Goal: Task Accomplishment & Management: Manage account settings

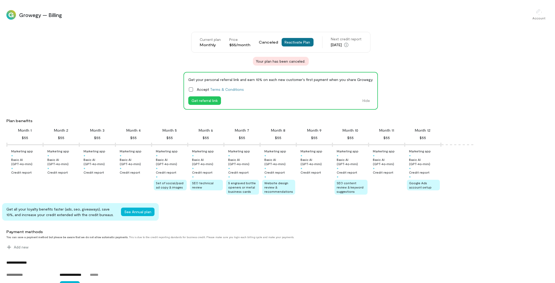
click at [307, 41] on button "Reactivate Plan" at bounding box center [297, 42] width 32 height 9
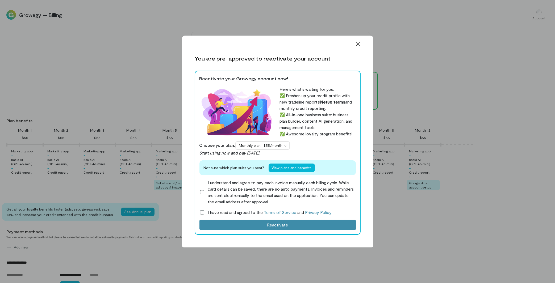
click at [202, 195] on label "I understand and agree to pay each invoice manually each billing cycle. While c…" at bounding box center [277, 193] width 156 height 26
click at [203, 213] on icon at bounding box center [201, 212] width 5 height 5
click at [281, 224] on button "Reactivate" at bounding box center [277, 225] width 156 height 10
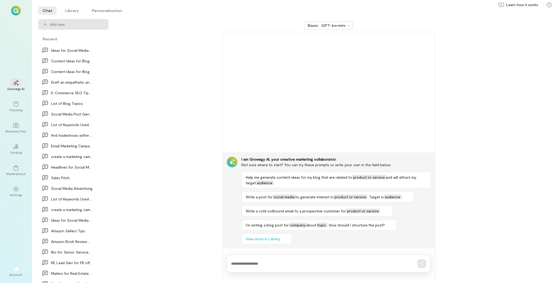
click at [27, 112] on div "Growegy AI Planning Business Plan 02 Funding Marketplace Settings Account" at bounding box center [16, 141] width 32 height 283
click at [23, 109] on div "Planning" at bounding box center [15, 106] width 19 height 19
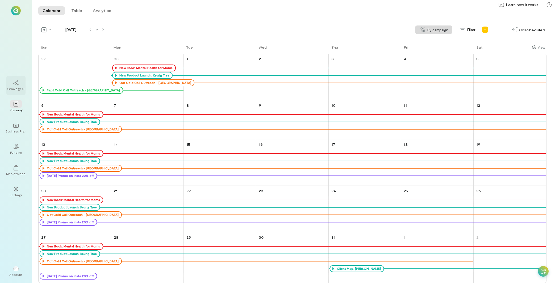
click at [14, 89] on div "Growegy AI" at bounding box center [15, 89] width 17 height 4
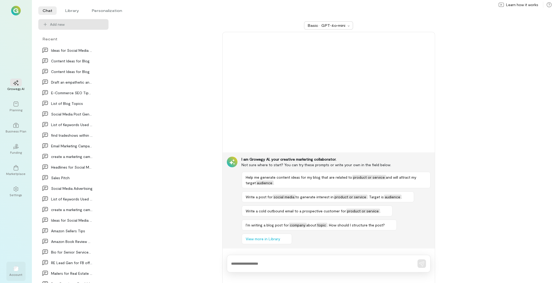
click at [20, 273] on div "Account" at bounding box center [16, 275] width 13 height 4
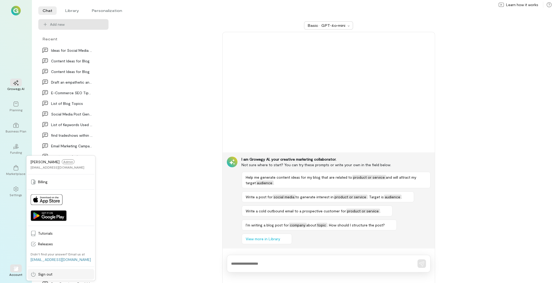
click at [47, 274] on span "Sign out" at bounding box center [64, 274] width 53 height 5
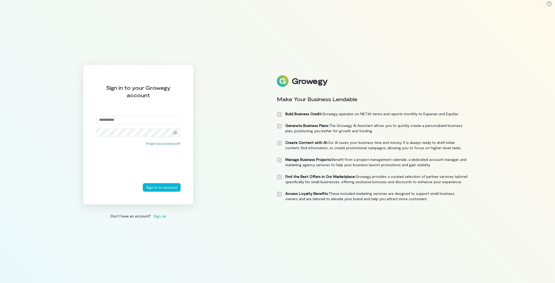
click at [117, 121] on input "email" at bounding box center [138, 120] width 85 height 9
paste input "**********"
type input "**********"
click at [162, 190] on button "Sign in to account" at bounding box center [162, 187] width 38 height 9
